Goal: Check status

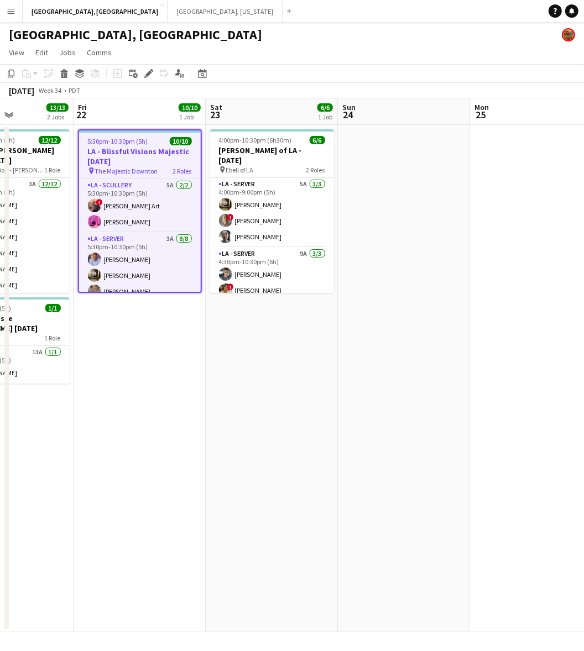
scroll to position [0, 507]
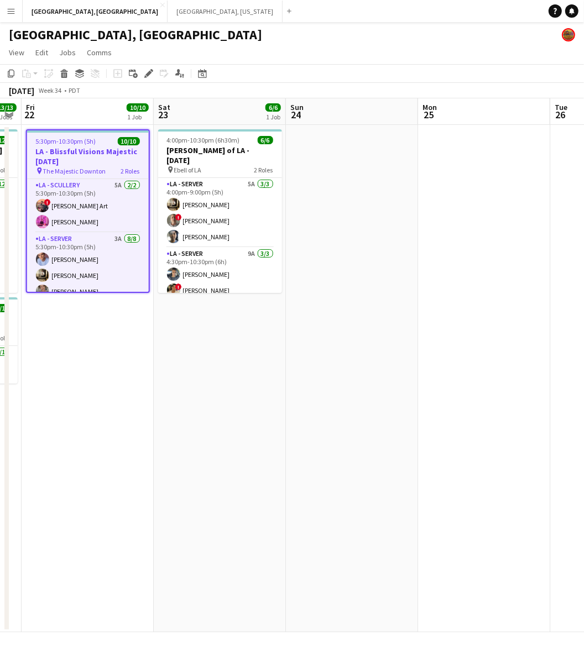
drag, startPoint x: 377, startPoint y: 377, endPoint x: 235, endPoint y: 401, distance: 144.2
click at [235, 401] on app-calendar-viewport "Mon 18 Tue 19 Wed 20 Thu 21 13/13 2 Jobs Fri 22 10/10 1 Job Sat 23 6/6 1 Job Su…" at bounding box center [292, 365] width 584 height 534
click at [3, 10] on button "Menu" at bounding box center [11, 11] width 22 height 22
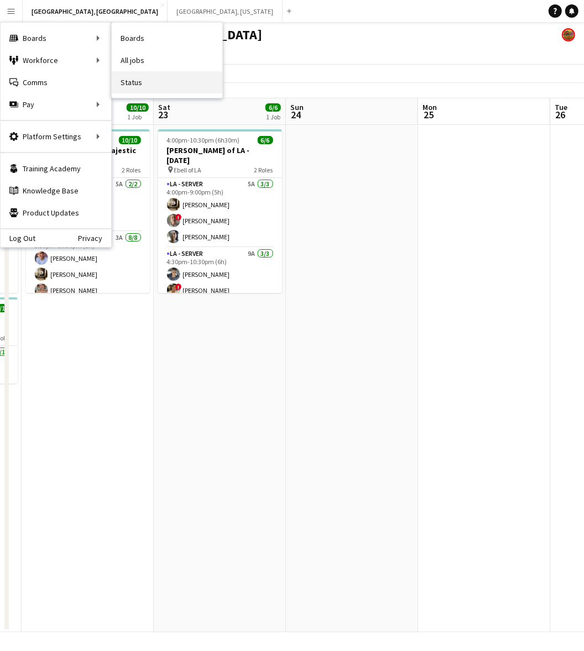
click at [133, 87] on link "Status" at bounding box center [167, 82] width 111 height 22
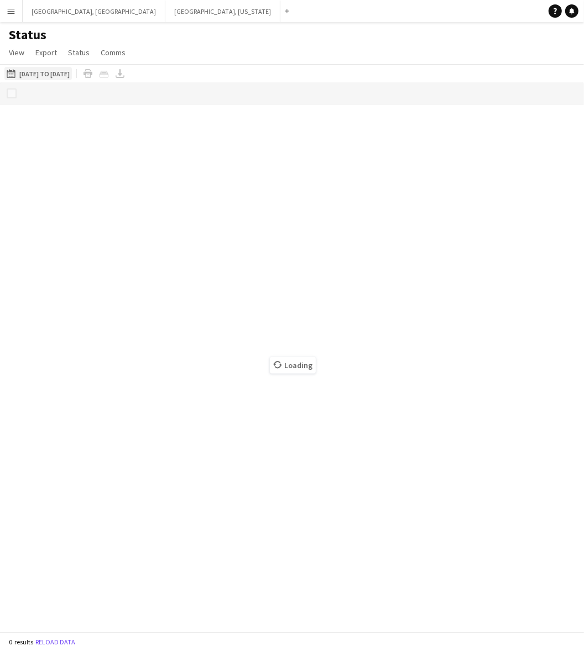
click at [32, 74] on button "[DATE] to [DATE] [DATE] to [DATE]" at bounding box center [37, 73] width 67 height 13
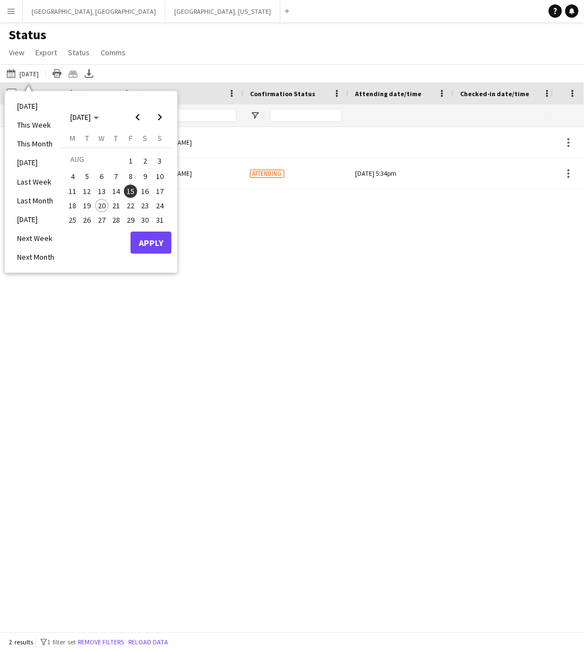
click at [148, 191] on span "16" at bounding box center [145, 191] width 13 height 13
click at [155, 249] on button "Apply" at bounding box center [150, 243] width 41 height 22
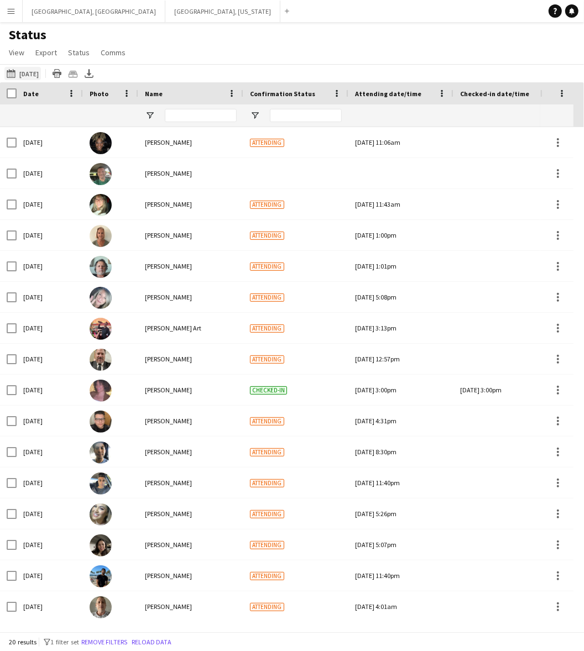
click at [34, 72] on button "[DATE] to [DATE] [DATE]" at bounding box center [22, 73] width 36 height 13
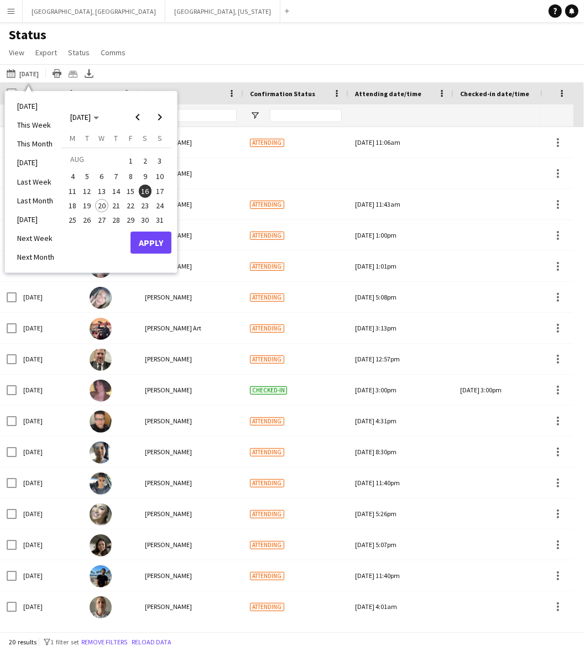
click at [142, 202] on span "23" at bounding box center [145, 205] width 13 height 13
click at [164, 241] on button "Apply" at bounding box center [150, 243] width 41 height 22
